Goal: Information Seeking & Learning: Find specific fact

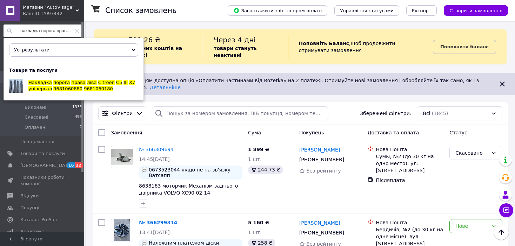
scroll to position [351, 0]
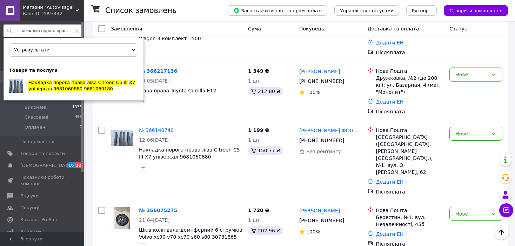
click at [77, 31] on icon at bounding box center [77, 31] width 4 height 4
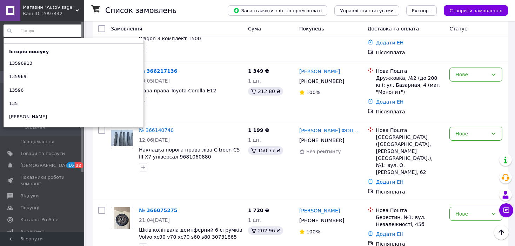
scroll to position [0, 0]
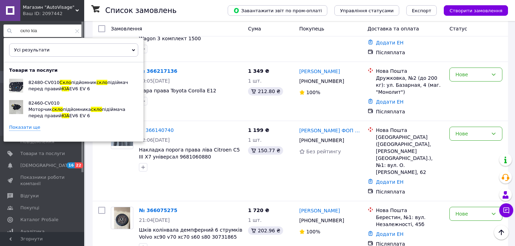
type input "скло kia"
click at [31, 124] on link "Показати ще" at bounding box center [24, 127] width 31 height 7
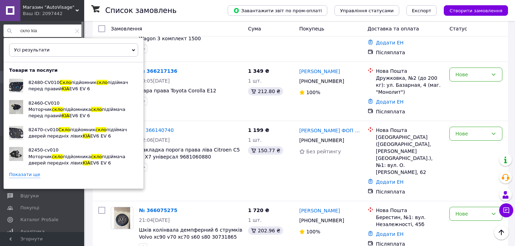
click at [12, 172] on link "Показати ще" at bounding box center [24, 175] width 31 height 7
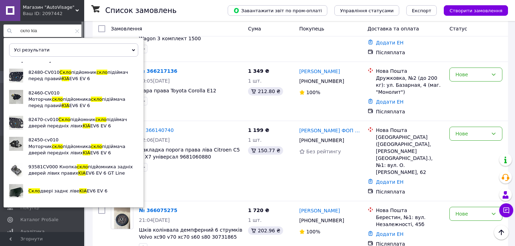
click at [23, 204] on link "Показати ще" at bounding box center [24, 207] width 31 height 7
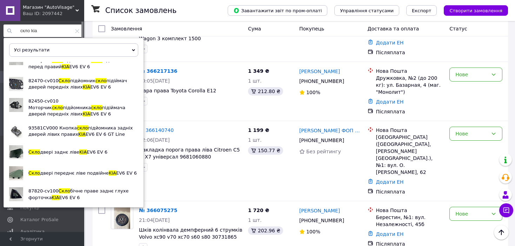
scroll to position [52, 0]
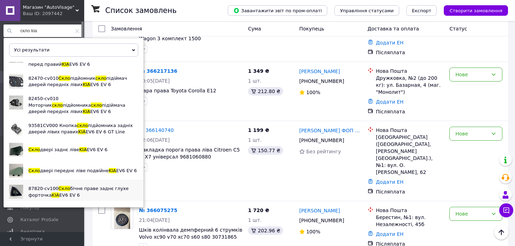
click at [39, 186] on span "87820-cv100" at bounding box center [43, 188] width 30 height 5
click at [47, 186] on span "87820-cv100" at bounding box center [43, 188] width 30 height 5
drag, startPoint x: 46, startPoint y: 31, endPoint x: 14, endPoint y: 28, distance: 32.4
click at [14, 28] on input "скло kia" at bounding box center [43, 31] width 79 height 13
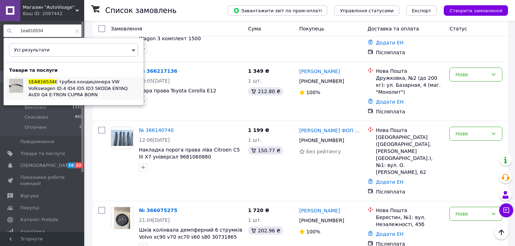
type input "1ea816534"
click at [84, 83] on span "E трубка кондиціонера VW Volkswagen ID.4 ID4 ID5 ID3 SKODA ENYAQ AUDI Q4 E-TRON…" at bounding box center [77, 88] width 99 height 18
drag, startPoint x: 56, startPoint y: 31, endPoint x: -19, endPoint y: 14, distance: 76.3
type input "1ea971657"
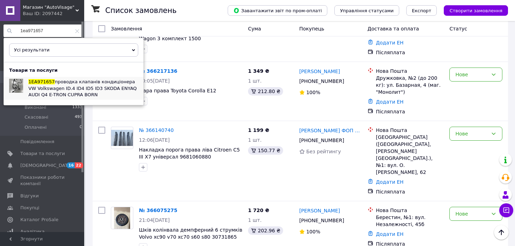
click at [67, 89] on span "проводка клапанів кондиціонера VW Volkswagen ID.4 ID4 ID5 ID3 SKODA ENYAQ AUDI …" at bounding box center [82, 88] width 108 height 18
